Goal: Check status: Check status

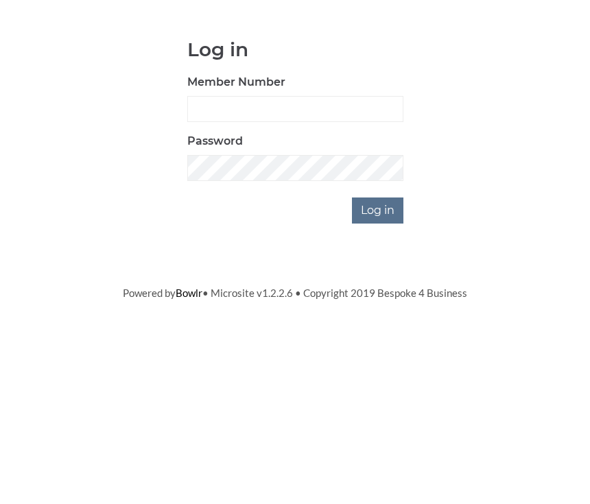
scroll to position [132, 0]
type input "0930"
click at [379, 329] on input "Log in" at bounding box center [377, 342] width 51 height 26
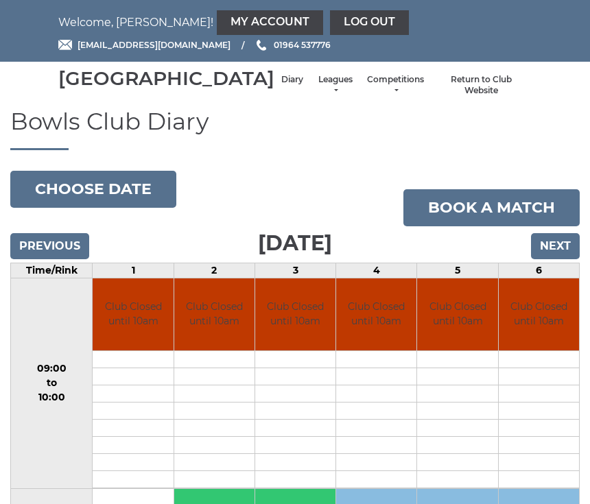
click at [69, 259] on input "Previous" at bounding box center [49, 246] width 79 height 26
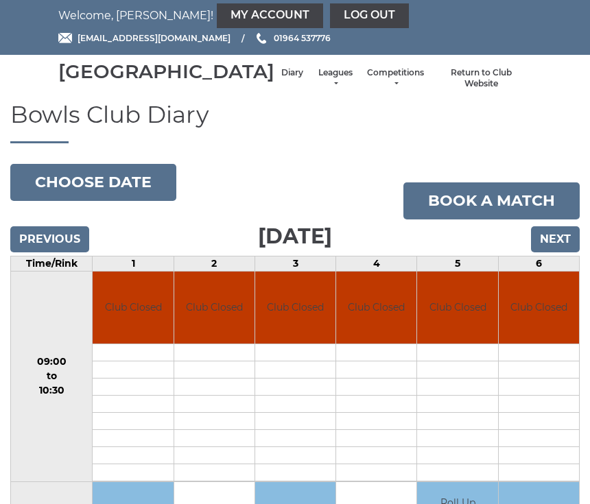
scroll to position [5, 0]
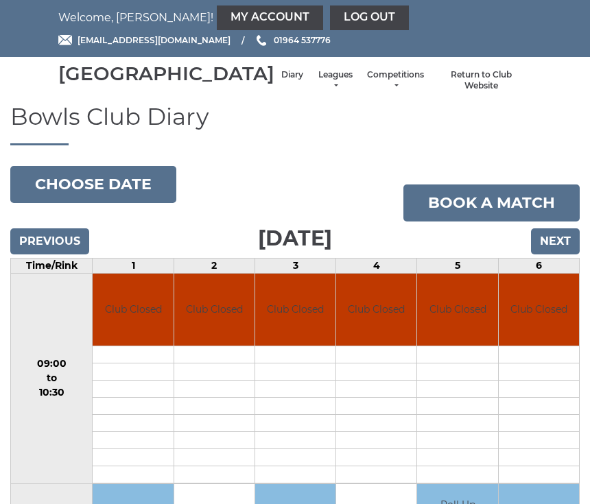
click at [573, 254] on input "Next" at bounding box center [555, 241] width 49 height 26
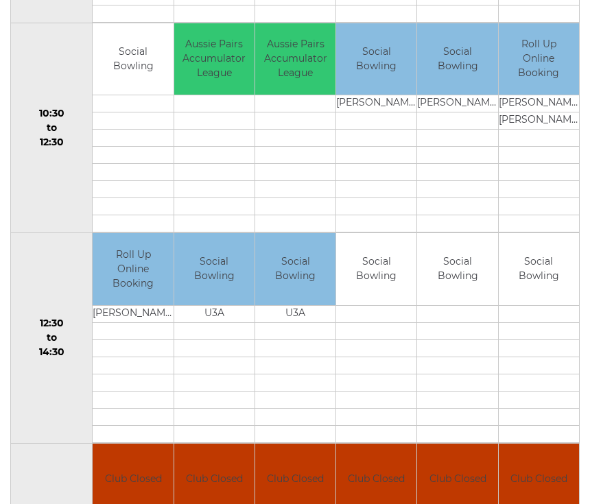
scroll to position [434, 0]
